Goal: Task Accomplishment & Management: Manage account settings

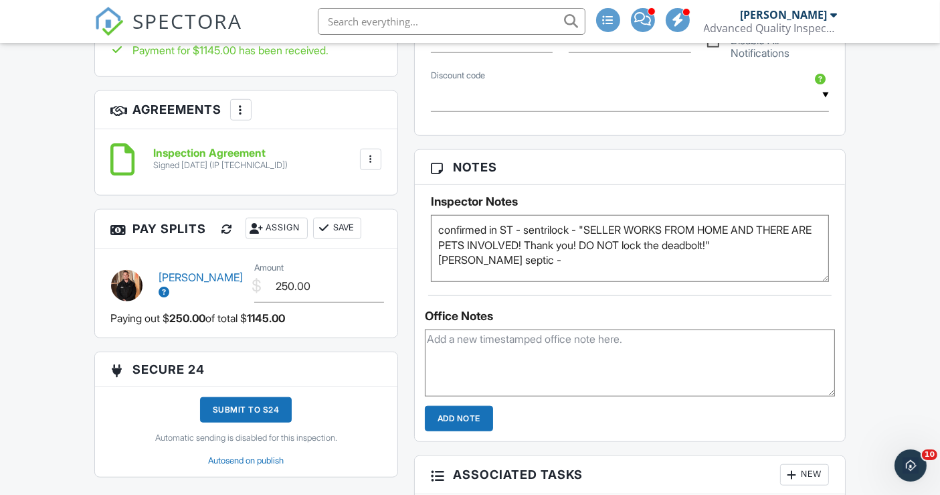
scroll to position [1041, 0]
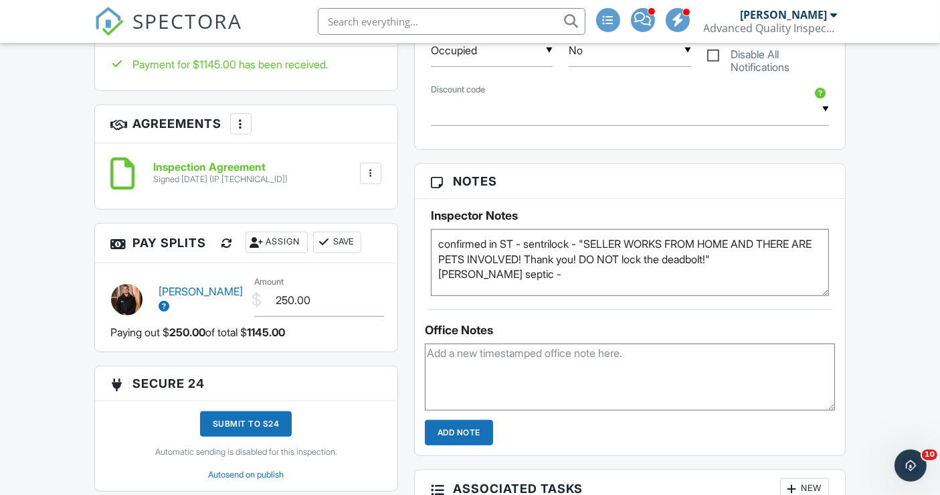
click at [475, 236] on textarea "confirmed in ST - sentrilock - "SELLER WORKS FROM HOME AND THERE ARE PETS INVOL…" at bounding box center [630, 262] width 399 height 67
click at [654, 241] on textarea "confirmed in ST - sentrilock - "SELLER WORKS FROM HOME AND THERE ARE PETS INVOL…" at bounding box center [630, 262] width 399 height 67
drag, startPoint x: 464, startPoint y: 267, endPoint x: 529, endPoint y: 273, distance: 65.9
click at [519, 273] on textarea "confirmed in ST - sentrilock - "SELLER WORKS FROM HOME AND THERE ARE PETS INVOL…" at bounding box center [630, 262] width 399 height 67
click at [519, 303] on div "Notes Inspector Notes confirmed in ST - sentrilock - "SELLER WORKS FROM HOME AN…" at bounding box center [630, 309] width 432 height 293
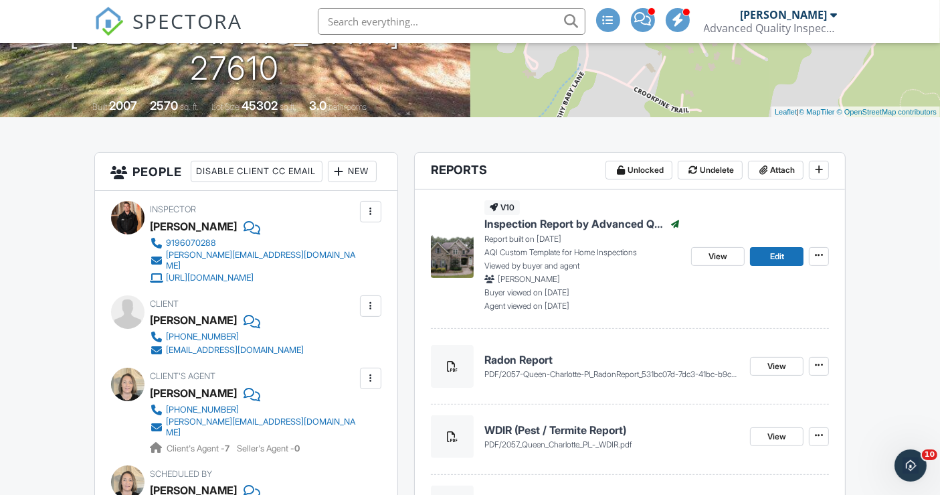
scroll to position [0, 0]
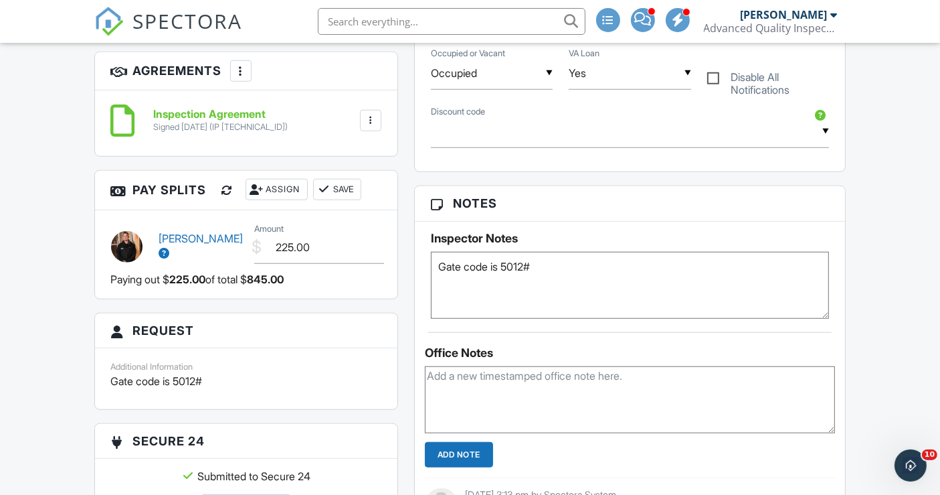
scroll to position [967, 0]
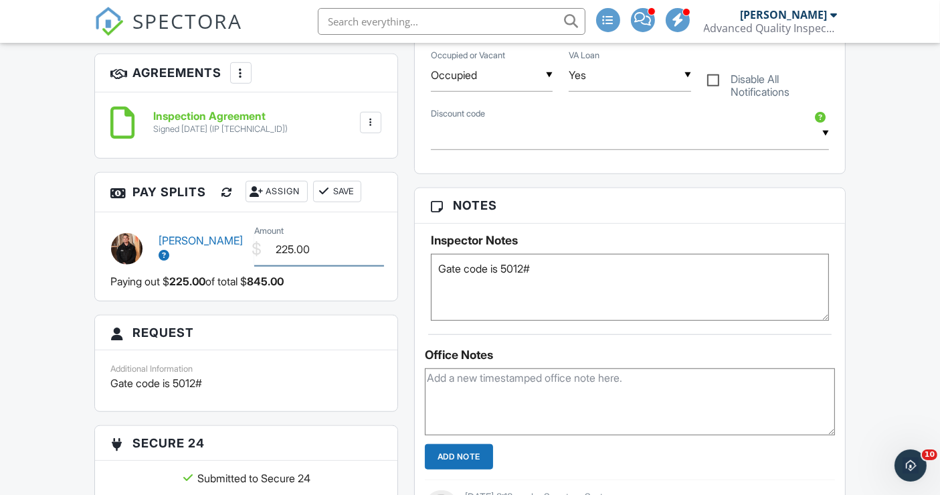
drag, startPoint x: 313, startPoint y: 259, endPoint x: 226, endPoint y: 250, distance: 88.2
click at [226, 250] on div "Justin Oliver $ Amount 225.00" at bounding box center [246, 247] width 286 height 50
type input "462.00"
click at [343, 198] on button "Save" at bounding box center [337, 191] width 48 height 21
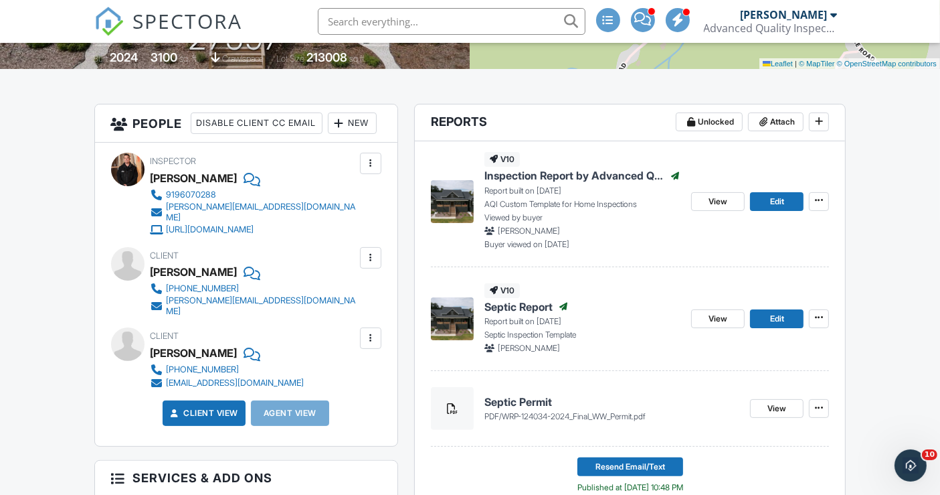
scroll to position [0, 0]
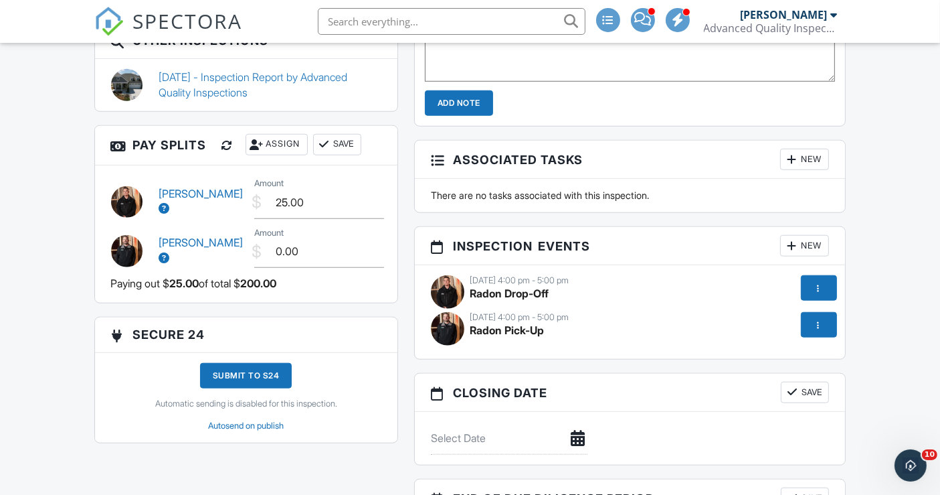
scroll to position [1115, 0]
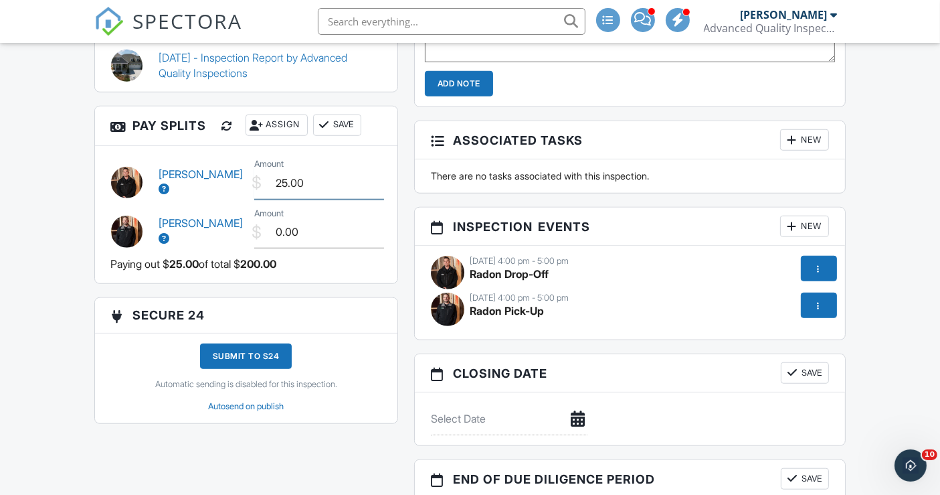
click at [284, 187] on input "25.00" at bounding box center [319, 183] width 130 height 33
click at [282, 238] on input "0.00" at bounding box center [319, 232] width 130 height 33
type input "25.00"
click at [346, 135] on button "Save" at bounding box center [337, 124] width 48 height 21
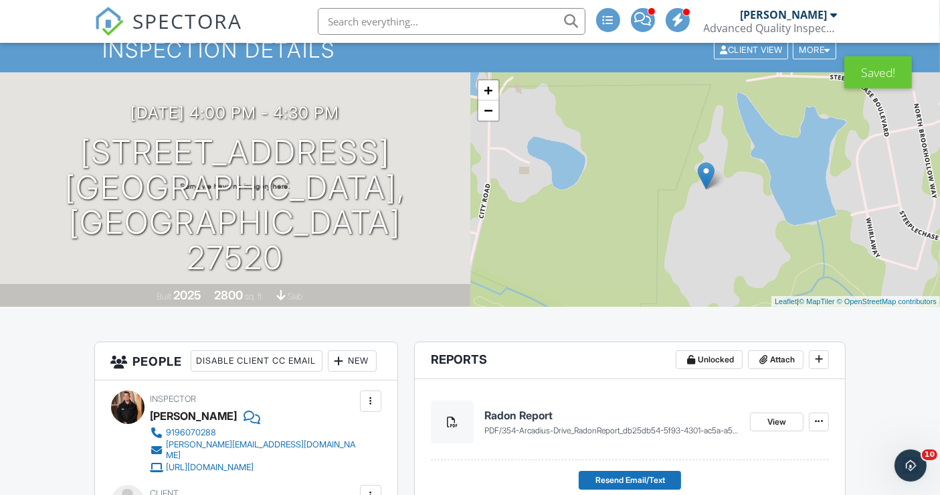
scroll to position [0, 0]
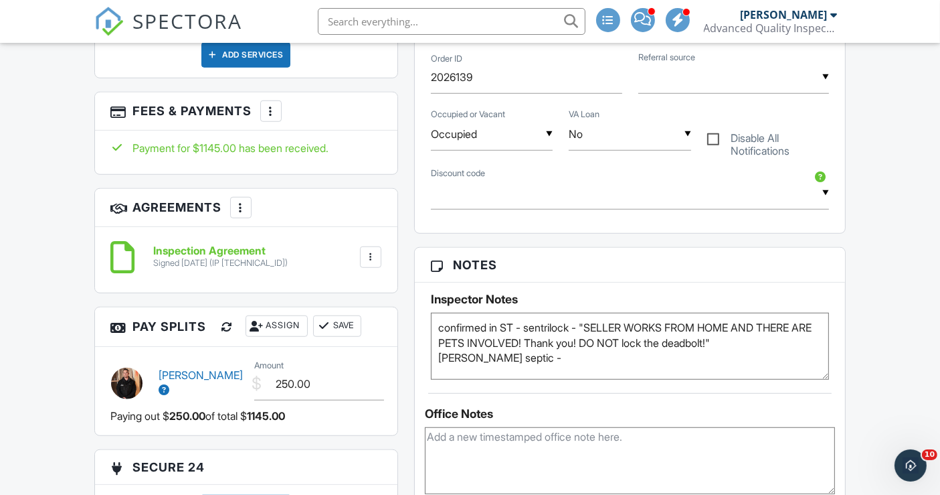
scroll to position [967, 0]
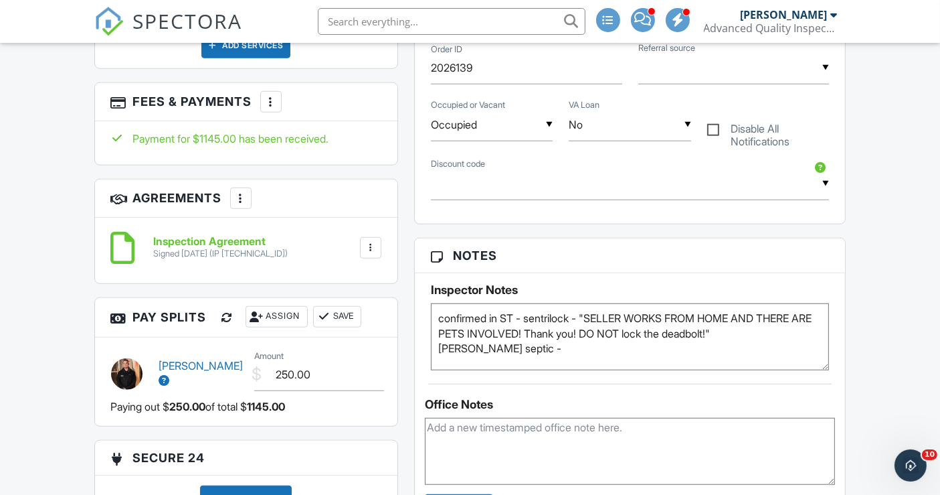
click at [230, 319] on div at bounding box center [227, 317] width 13 height 13
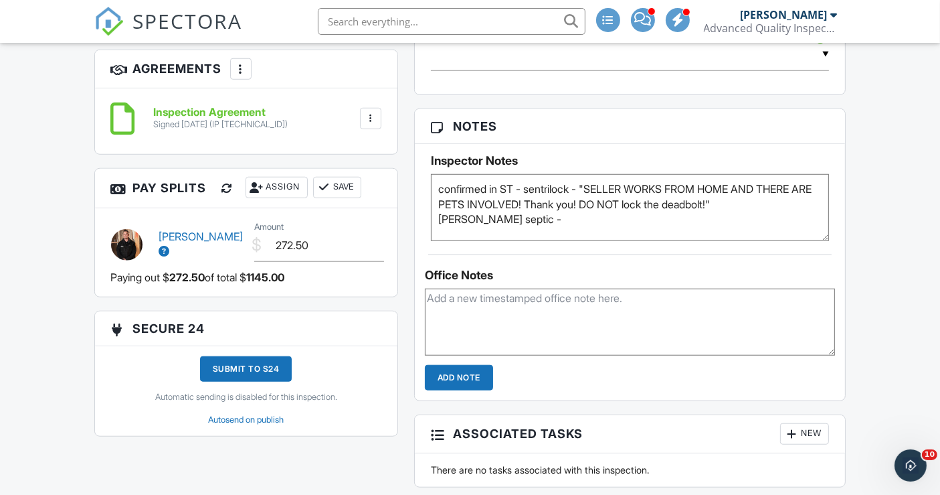
scroll to position [1041, 0]
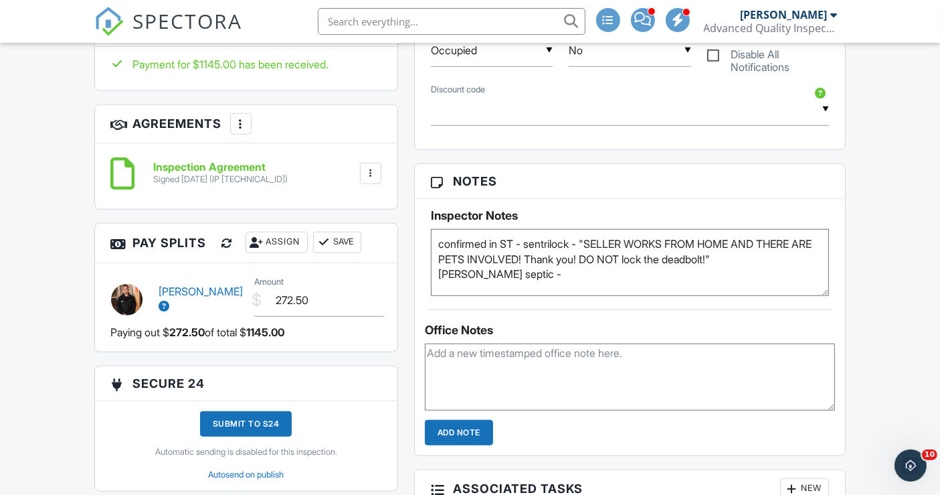
drag, startPoint x: 342, startPoint y: 240, endPoint x: 325, endPoint y: 238, distance: 17.5
click at [342, 240] on button "Save" at bounding box center [337, 242] width 48 height 21
click at [344, 242] on button "Save" at bounding box center [337, 242] width 48 height 21
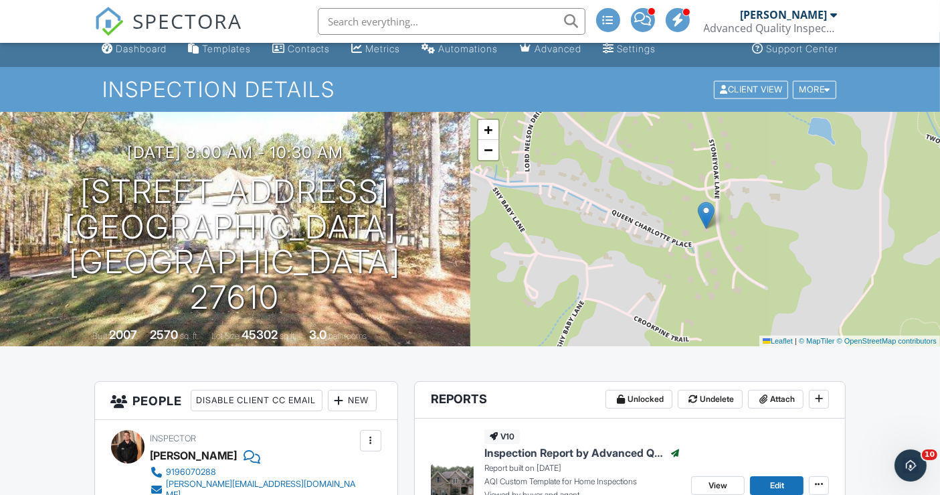
scroll to position [0, 0]
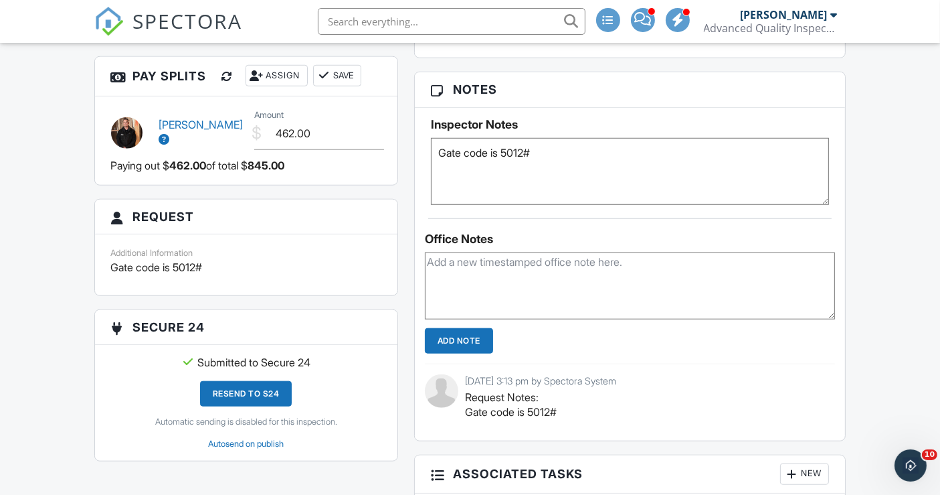
scroll to position [1142, 0]
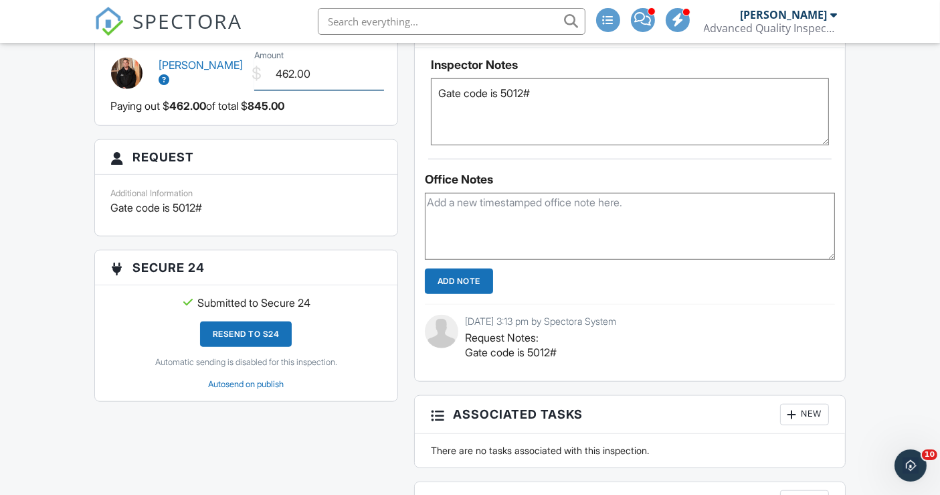
drag, startPoint x: 319, startPoint y: 77, endPoint x: 248, endPoint y: 74, distance: 71.0
click at [250, 74] on div "$ Amount 462.00" at bounding box center [317, 74] width 143 height 33
type input "484.50"
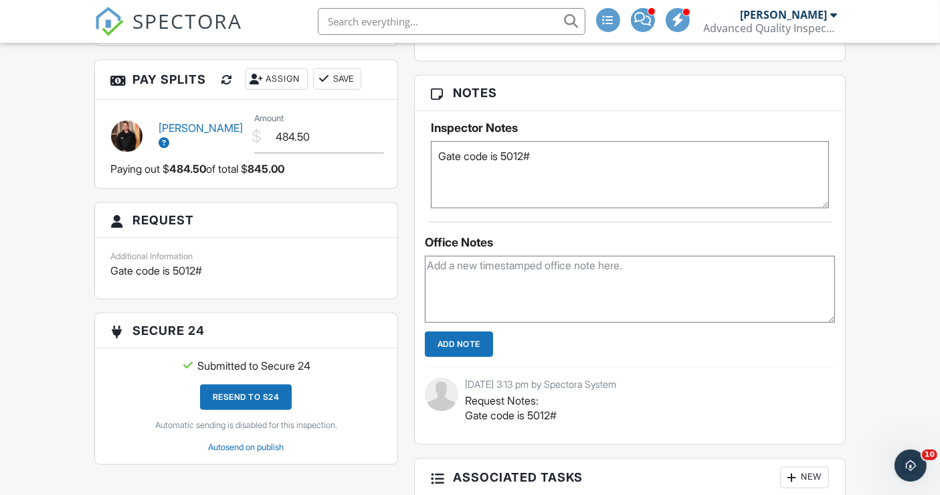
scroll to position [993, 0]
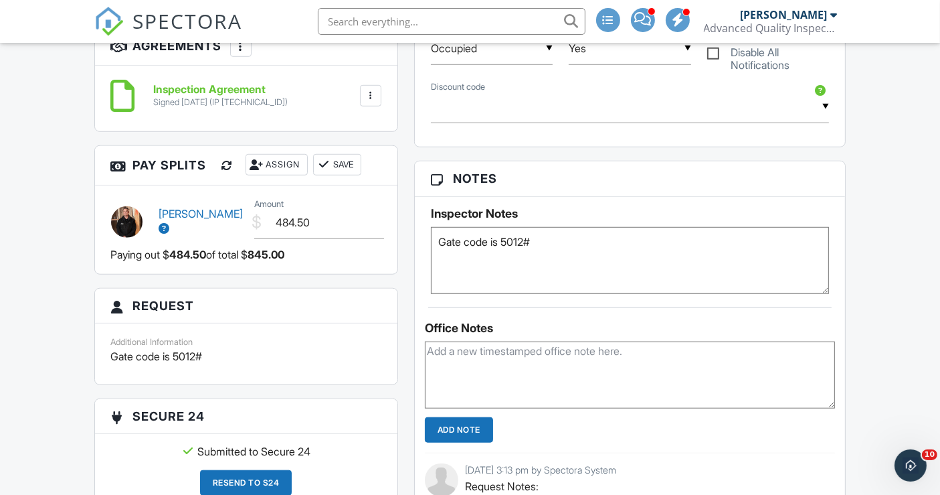
click at [336, 171] on button "Save" at bounding box center [337, 164] width 48 height 21
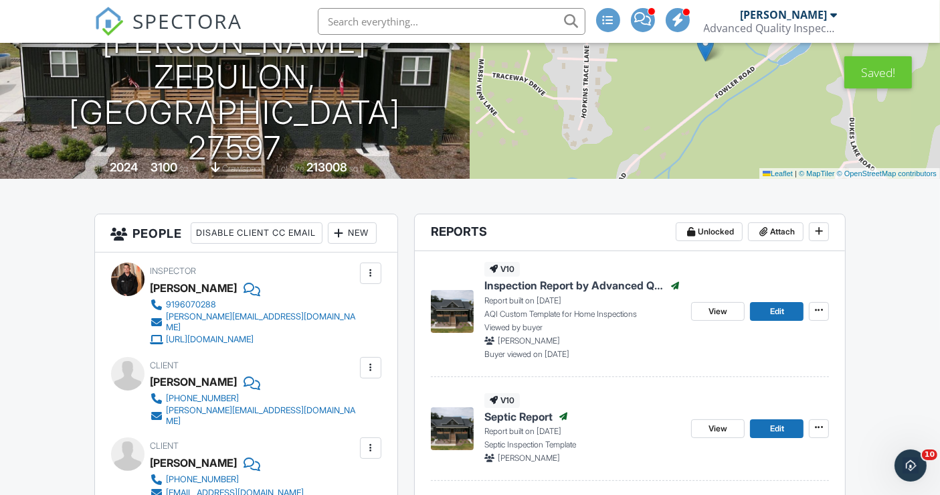
scroll to position [175, 0]
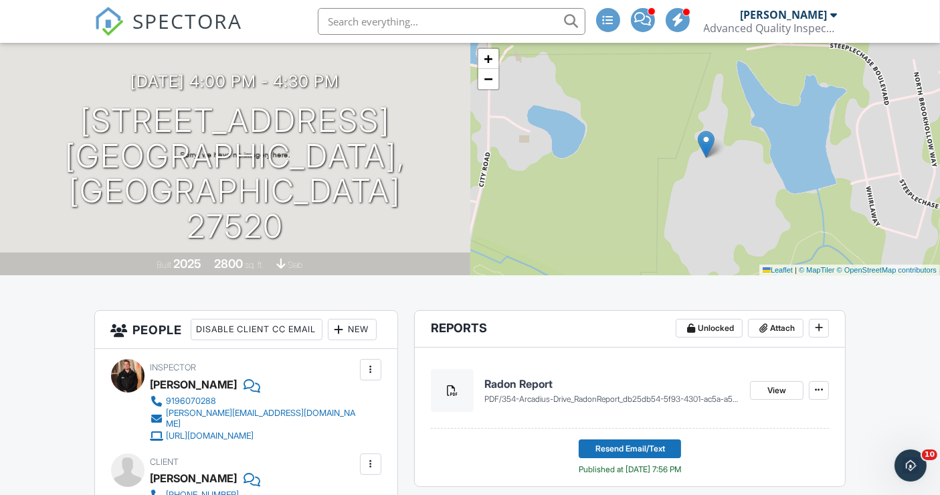
scroll to position [74, 0]
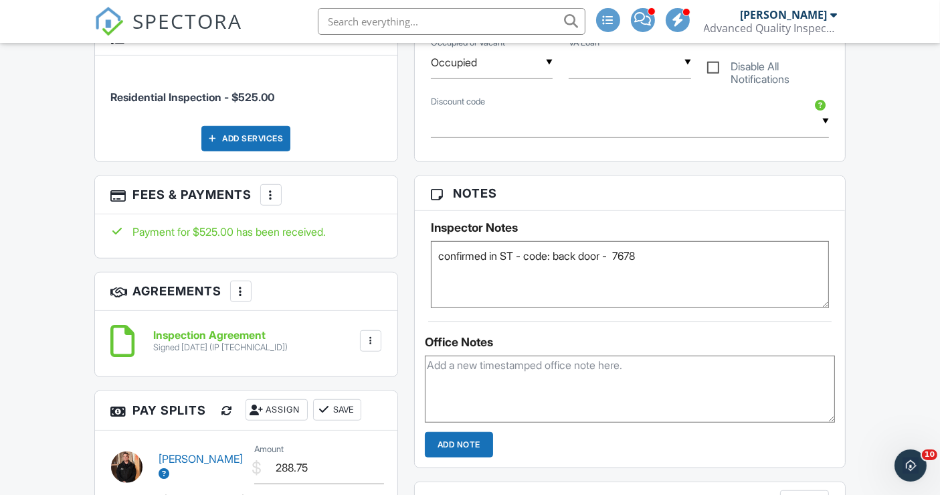
scroll to position [892, 0]
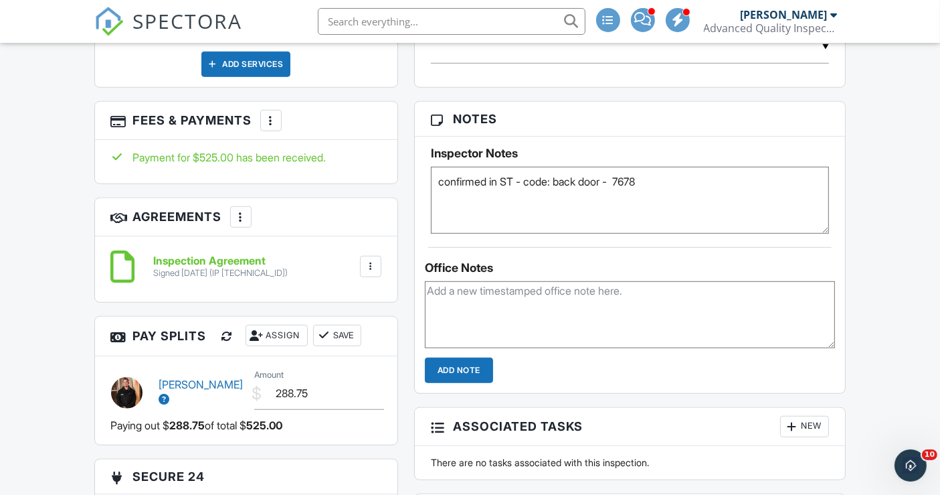
click at [229, 343] on div at bounding box center [227, 335] width 13 height 13
click at [348, 343] on button "Save" at bounding box center [337, 335] width 48 height 21
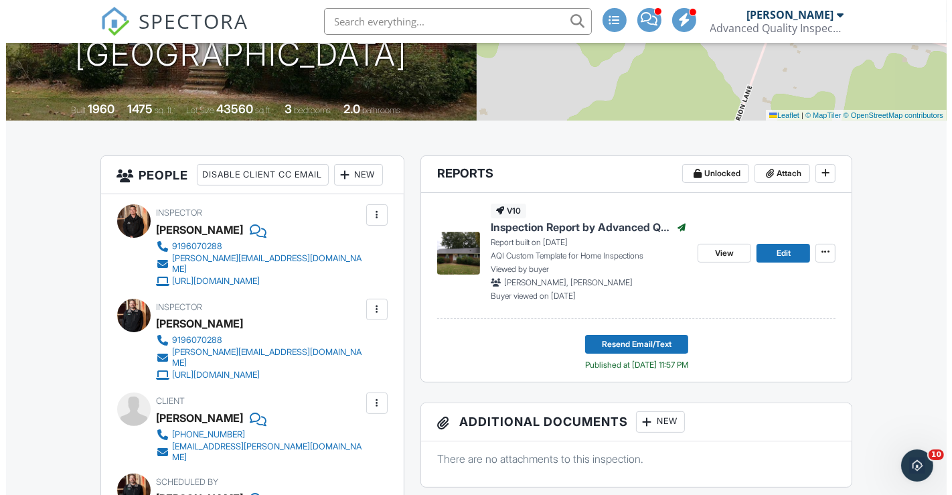
scroll to position [223, 0]
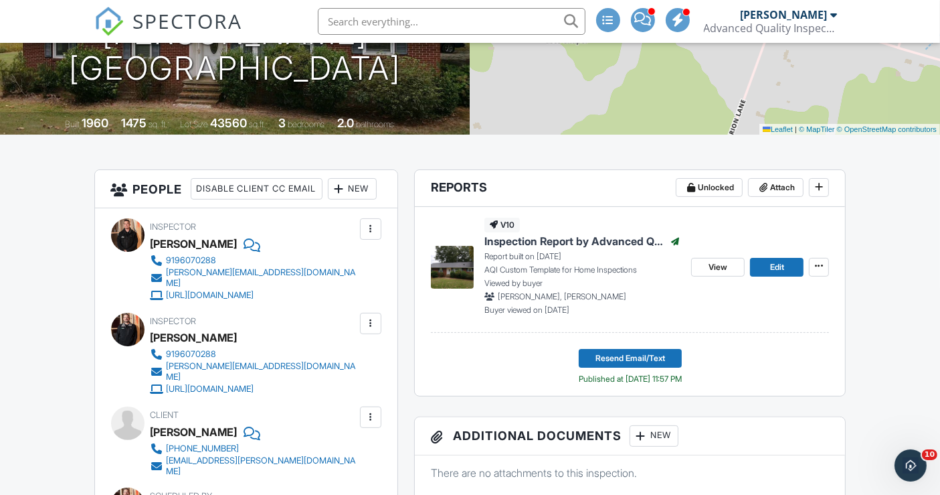
click at [379, 334] on div at bounding box center [370, 323] width 21 height 21
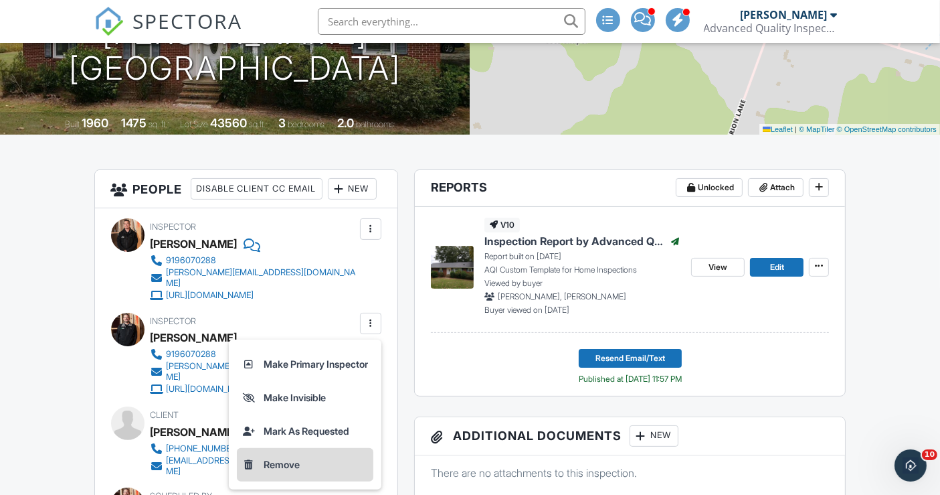
click at [309, 481] on li "Remove" at bounding box center [305, 464] width 137 height 33
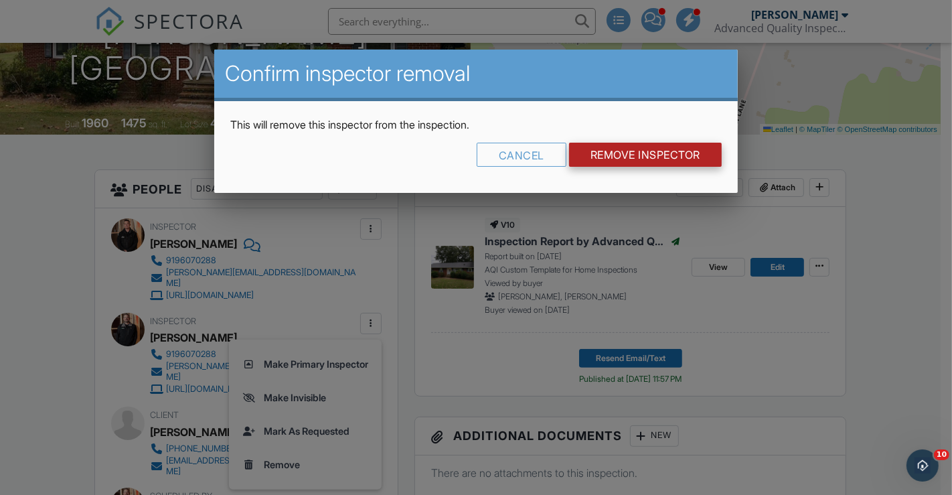
click at [625, 159] on input "Remove Inspector" at bounding box center [645, 155] width 153 height 24
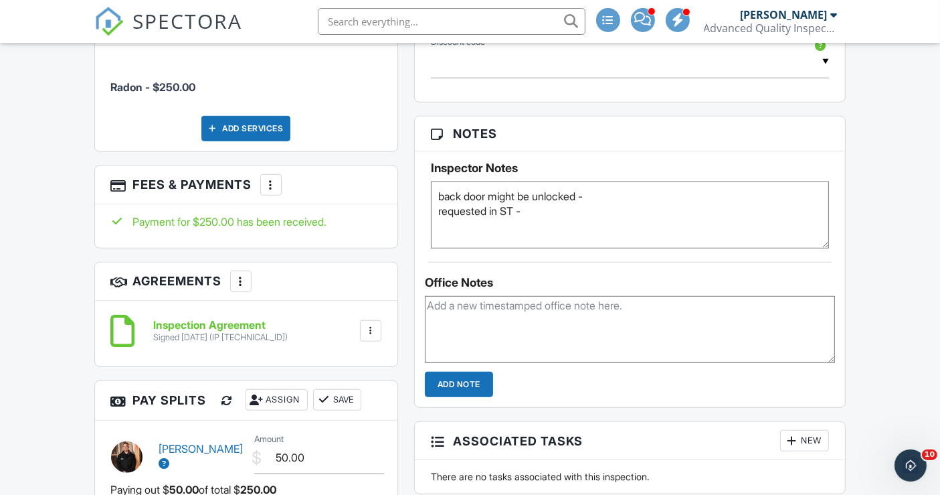
scroll to position [744, 0]
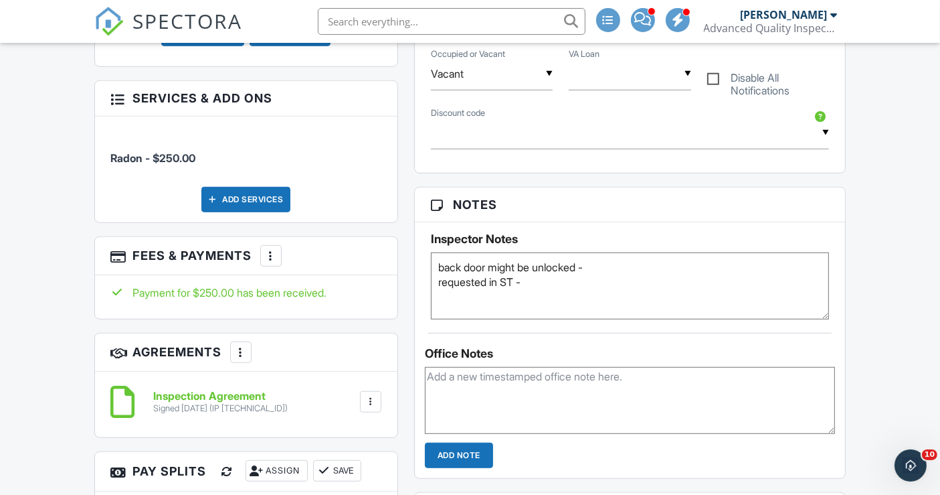
click at [273, 262] on div at bounding box center [270, 255] width 13 height 13
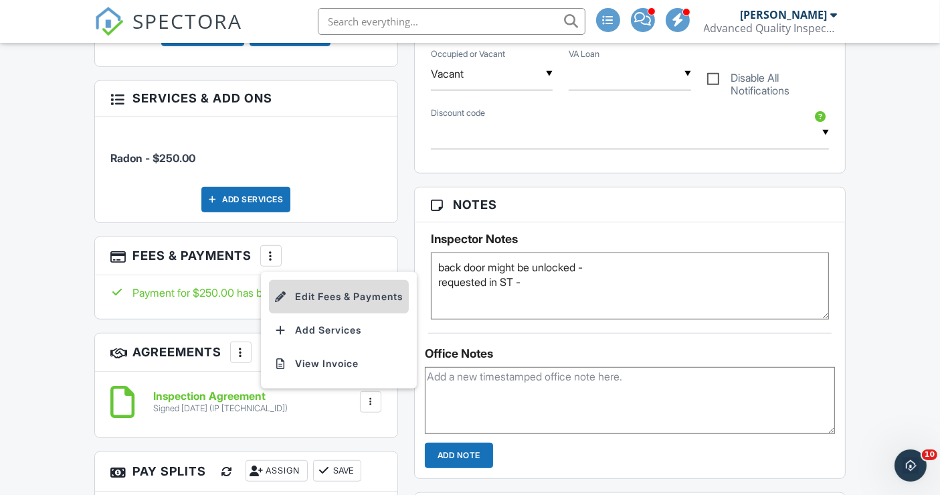
click at [350, 313] on li "Edit Fees & Payments" at bounding box center [339, 296] width 140 height 33
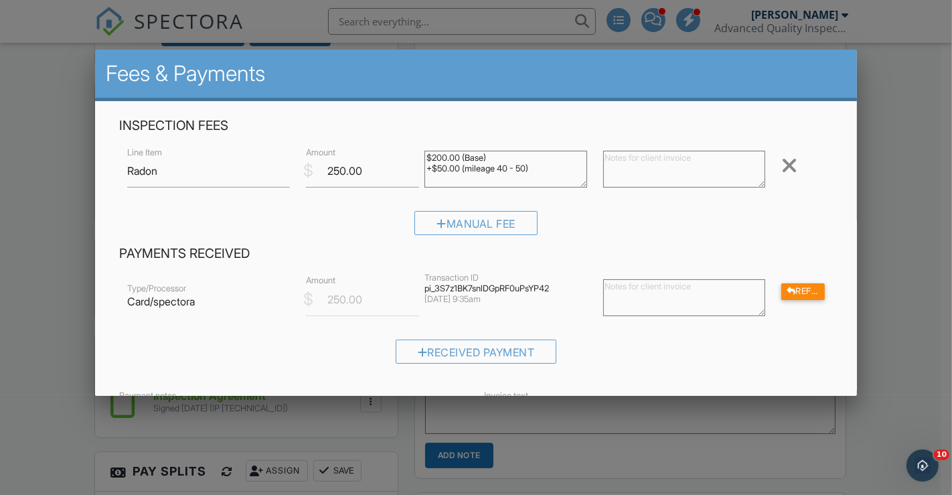
click at [36, 257] on div at bounding box center [476, 242] width 952 height 618
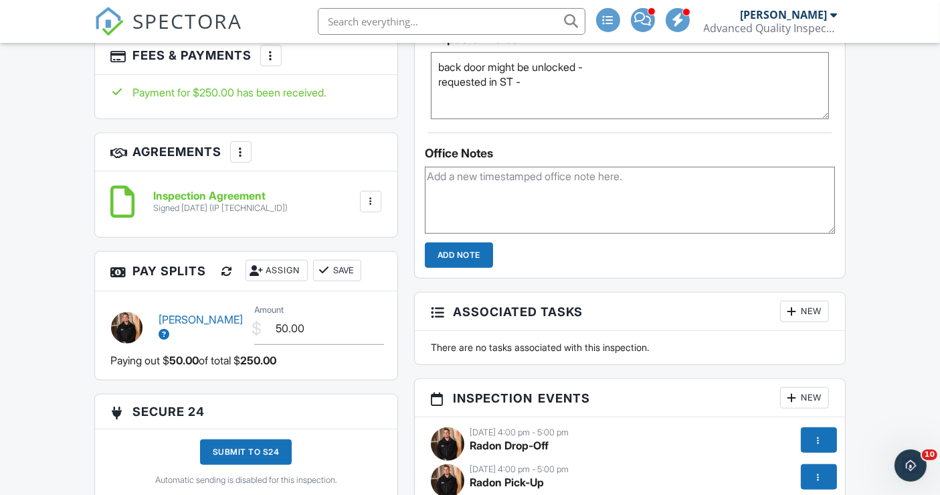
scroll to position [967, 0]
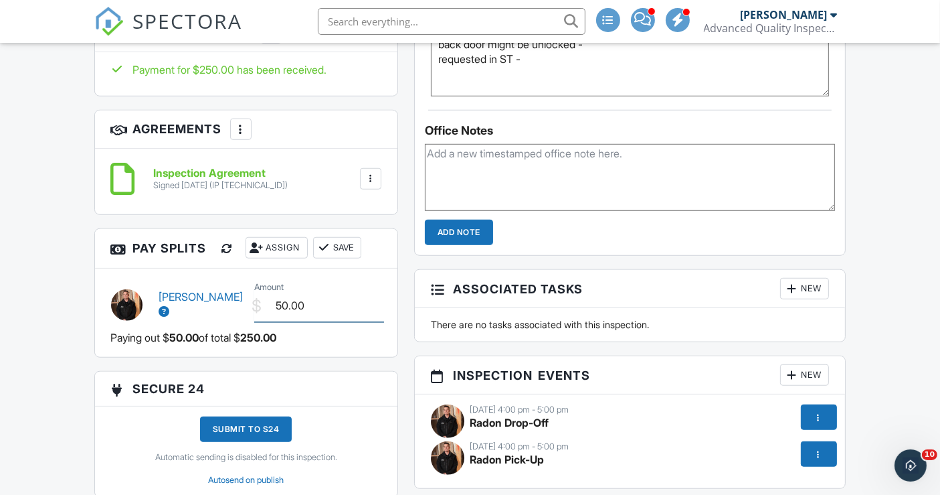
click at [282, 314] on input "50.00" at bounding box center [319, 305] width 130 height 33
type input "100.00"
click at [333, 249] on button "Save" at bounding box center [337, 247] width 48 height 21
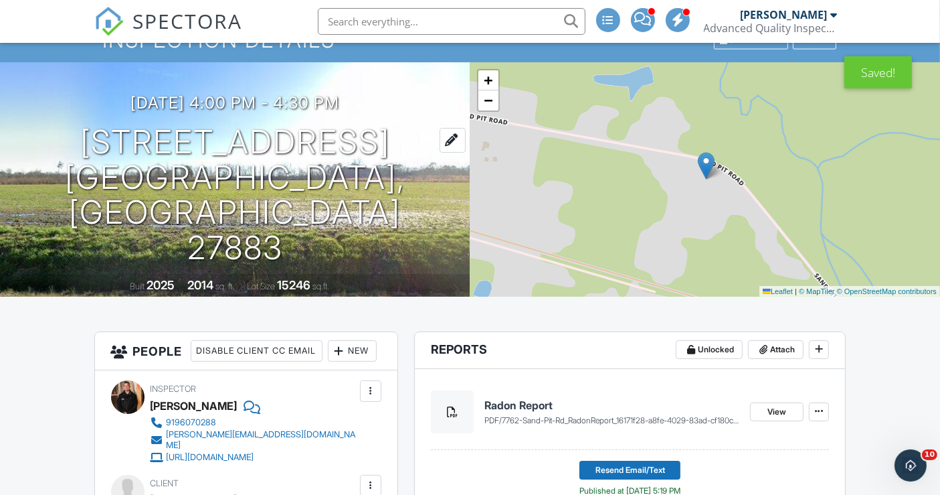
scroll to position [0, 0]
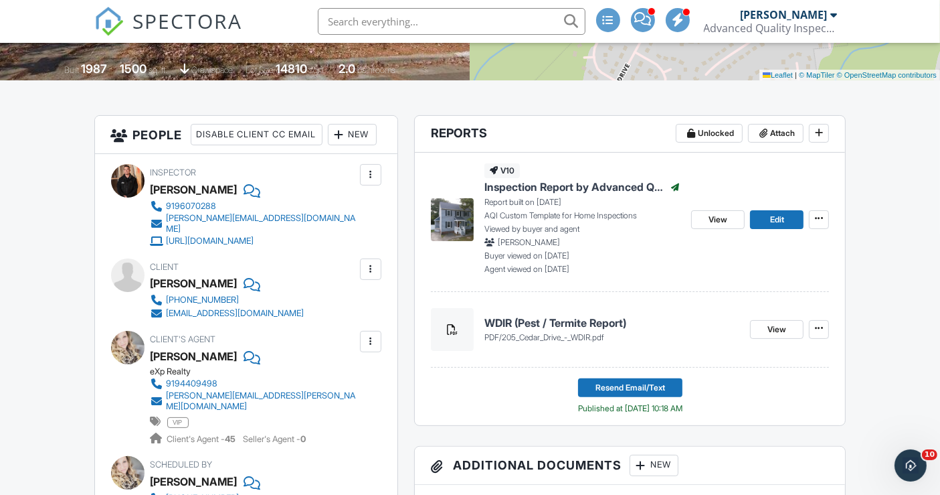
scroll to position [149, 0]
